Goal: Check status: Check status

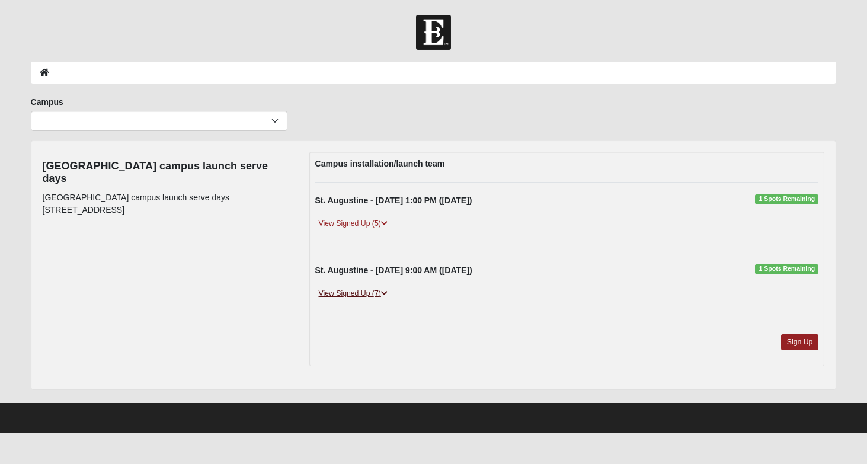
click at [356, 294] on link "View Signed Up (7)" at bounding box center [353, 294] width 76 height 12
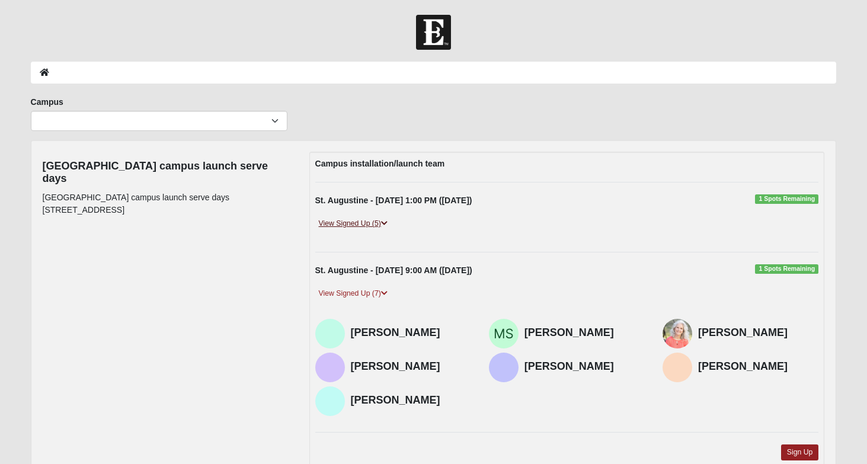
click at [363, 221] on link "View Signed Up (5)" at bounding box center [353, 224] width 76 height 12
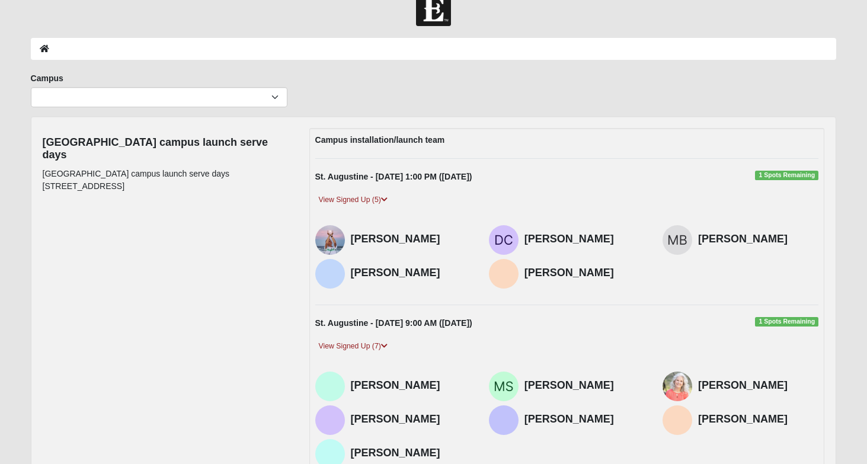
scroll to position [25, 0]
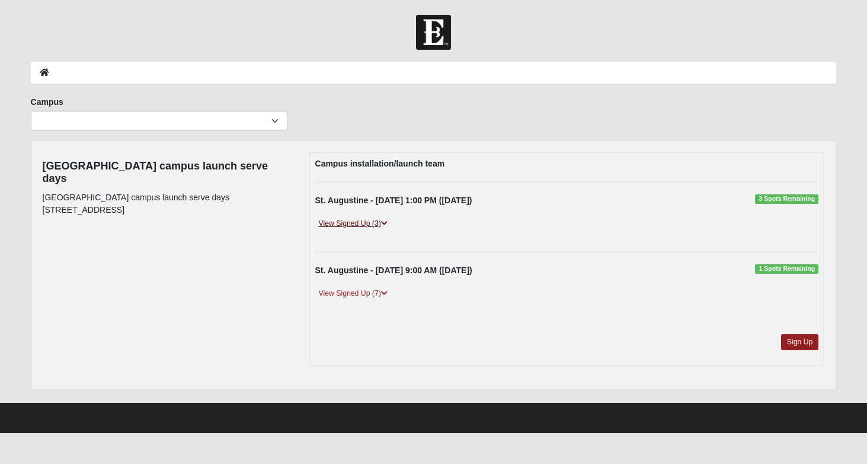
click at [367, 226] on link "View Signed Up (3)" at bounding box center [353, 224] width 76 height 12
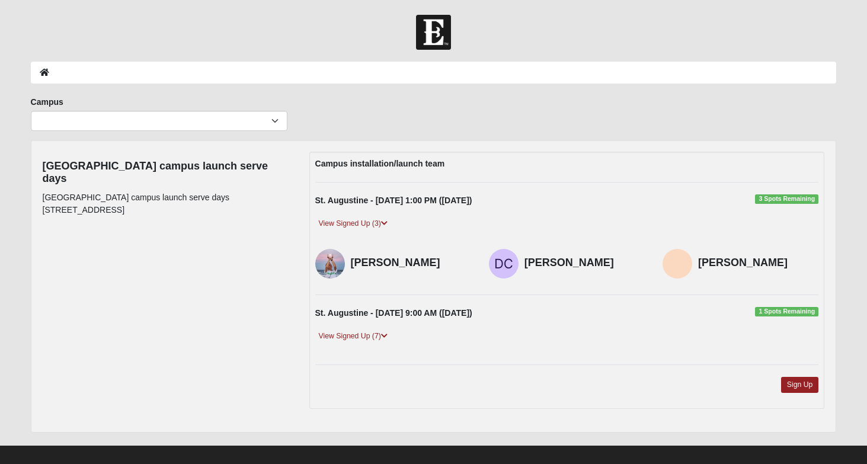
scroll to position [10, 0]
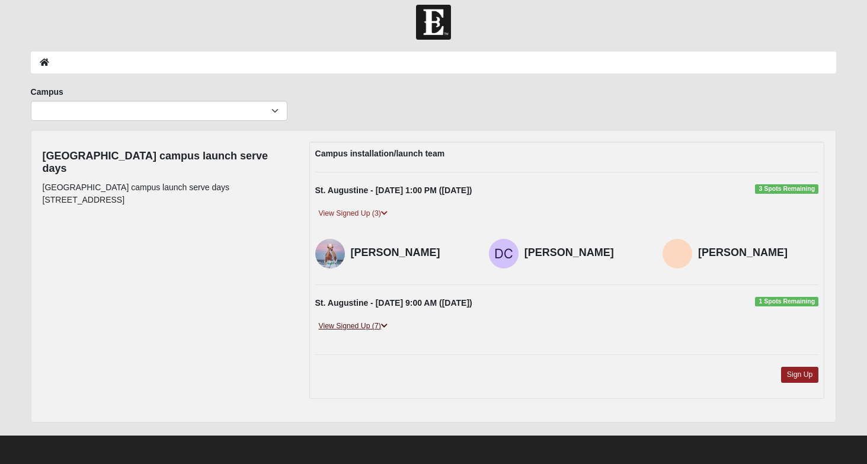
click at [367, 328] on link "View Signed Up (7)" at bounding box center [353, 326] width 76 height 12
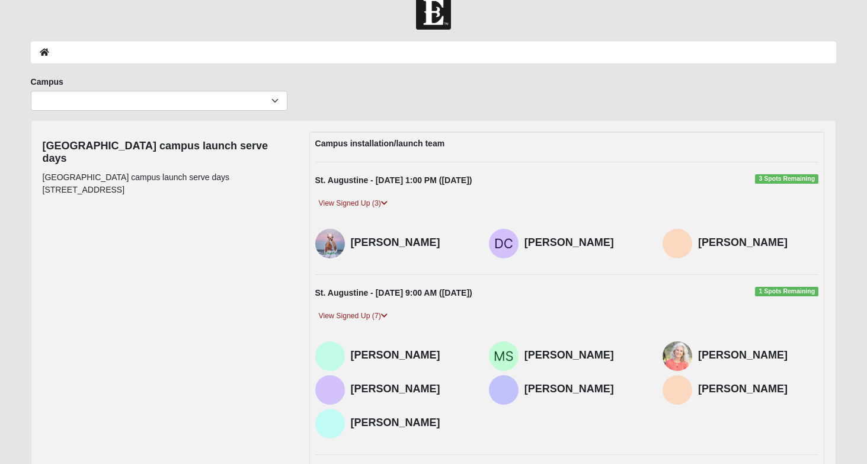
scroll to position [0, 0]
